Goal: Find specific page/section: Find specific page/section

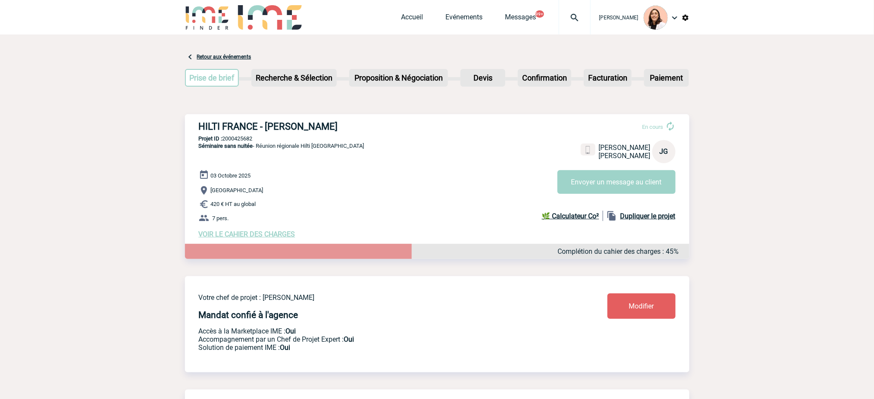
click at [587, 16] on img at bounding box center [574, 17] width 31 height 10
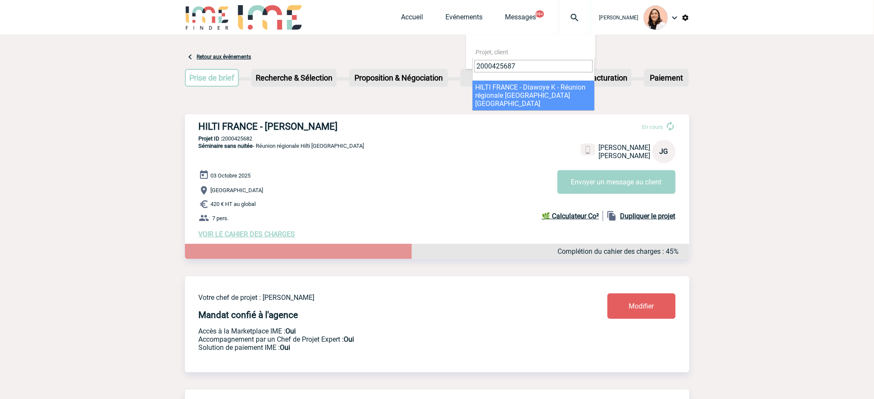
type input "2000425687"
select select "25188"
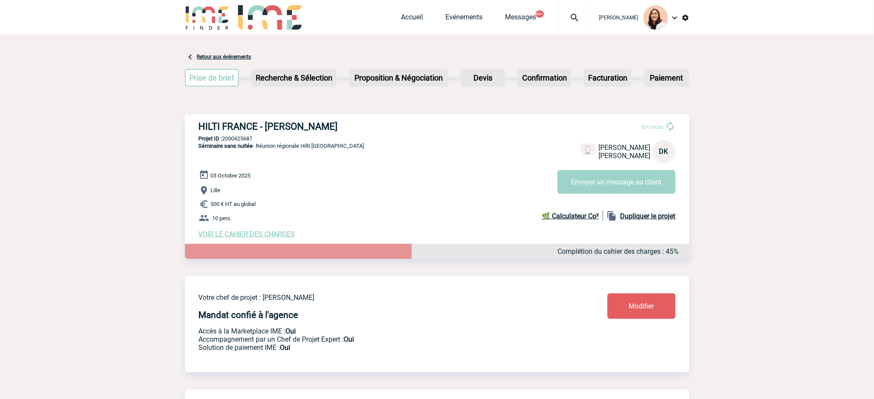
click at [319, 125] on h3 "HILTI FRANCE - Diawoye KEITA" at bounding box center [328, 126] width 259 height 11
copy div "HILTI FRANCE - Diawoye KEITA"
click at [233, 141] on p "Projet ID : 2000425687" at bounding box center [437, 138] width 504 height 6
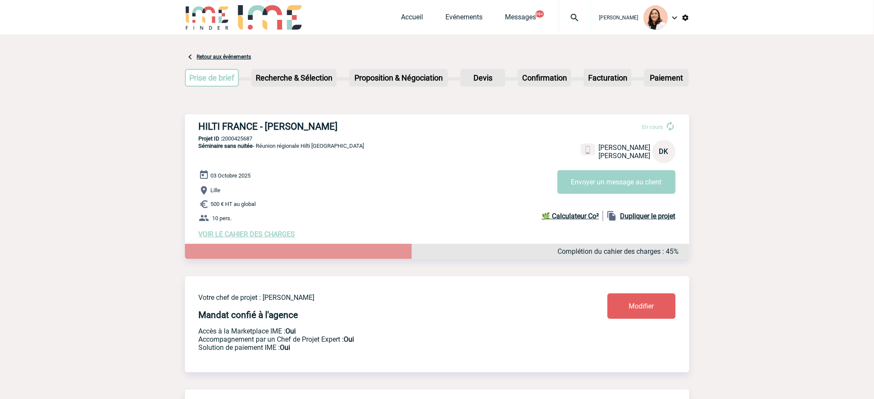
click at [233, 141] on p "Projet ID : 2000425687" at bounding box center [437, 138] width 504 height 6
copy p "2000425687"
drag, startPoint x: 329, startPoint y: 148, endPoint x: 287, endPoint y: 148, distance: 41.4
click at [287, 148] on div "HILTI FRANCE - Diawoye KEITA En cours Diawoye KEITA HILTI FRANCE DK Envoyer un …" at bounding box center [437, 179] width 504 height 131
click at [581, 9] on div at bounding box center [575, 17] width 32 height 34
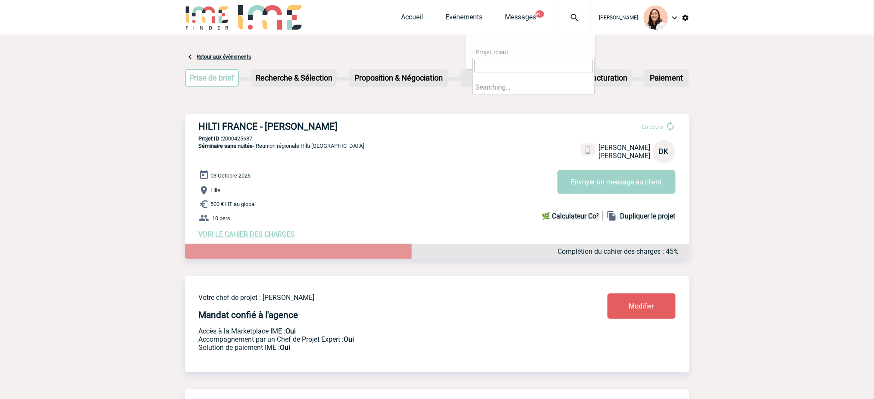
click at [567, 62] on input "search" at bounding box center [533, 66] width 119 height 12
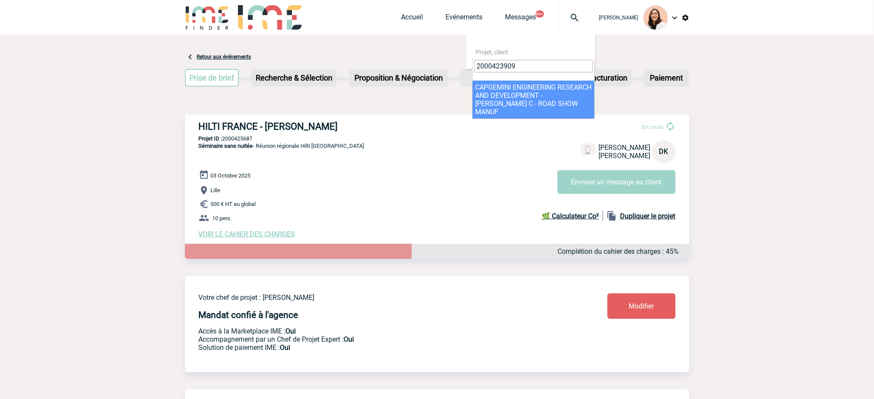
type input "2000423909"
select select "23410"
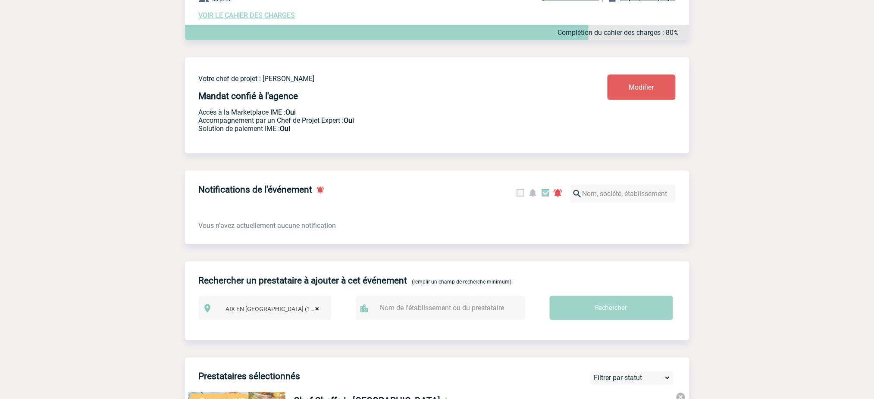
scroll to position [57, 0]
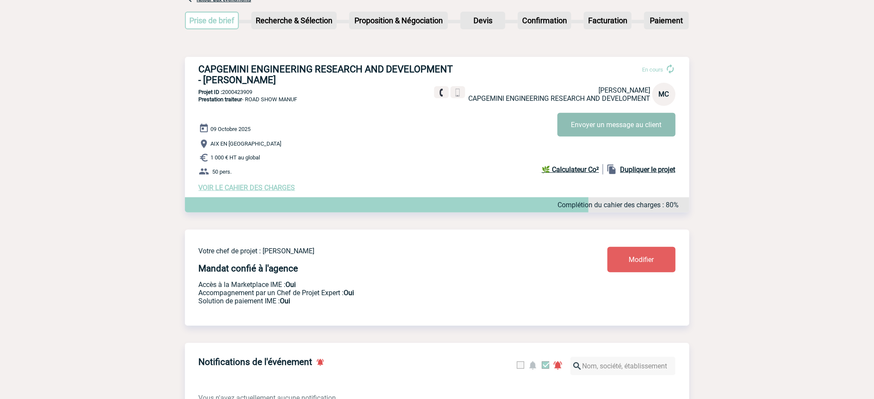
click at [603, 121] on button "Envoyer un message au client" at bounding box center [616, 125] width 118 height 24
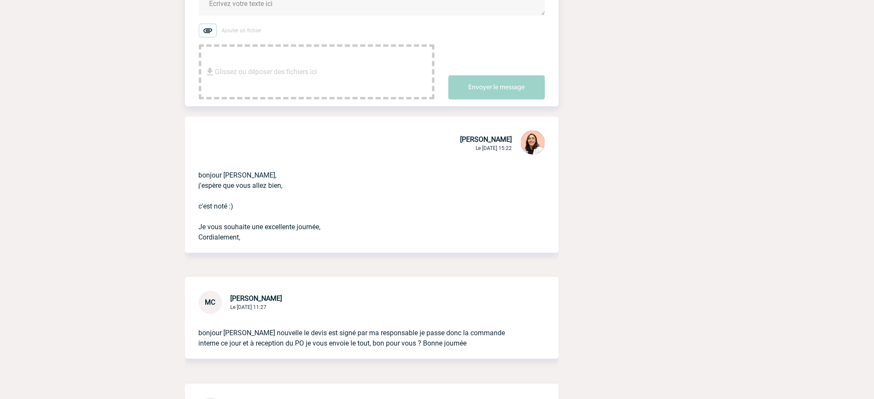
scroll to position [172, 0]
